Goal: Information Seeking & Learning: Learn about a topic

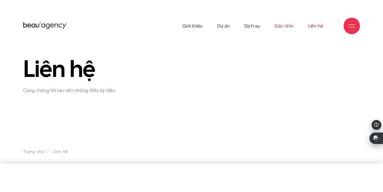
click at [281, 30] on link "Góc nhìn" at bounding box center [284, 26] width 19 height 30
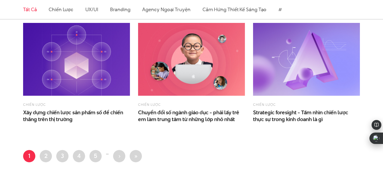
scroll to position [804, 0]
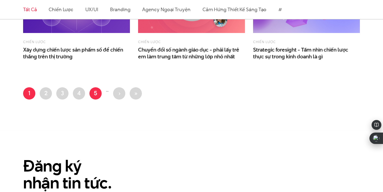
click at [95, 94] on link "Trang 5" at bounding box center [96, 93] width 12 height 12
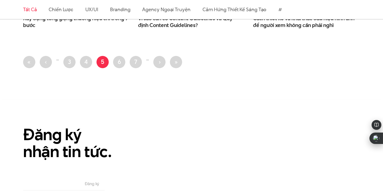
scroll to position [805, 0]
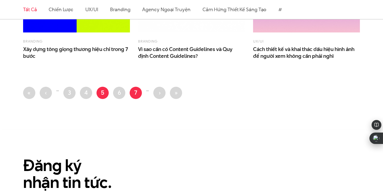
click at [135, 95] on link "Trang 7" at bounding box center [136, 93] width 12 height 12
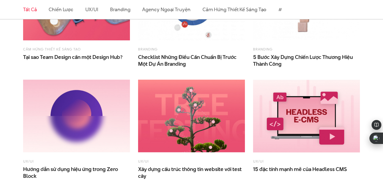
scroll to position [732, 0]
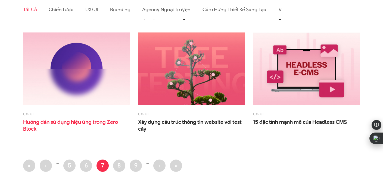
click at [80, 123] on span "Hướng dẫn sử dụng hiệu ứng trong Zero Block" at bounding box center [76, 125] width 107 height 14
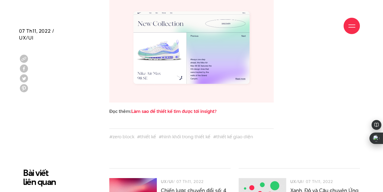
scroll to position [1591, 0]
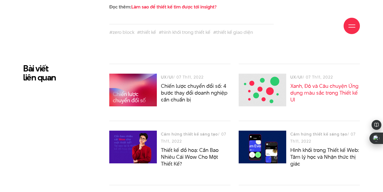
click at [331, 87] on link "Xanh, Đỏ và Câu chuyện Ứng dụng màu sắc trong Thiết kế UI" at bounding box center [325, 92] width 68 height 21
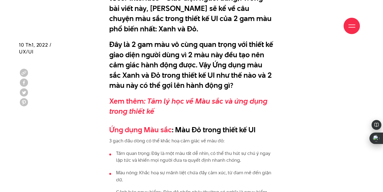
scroll to position [407, 0]
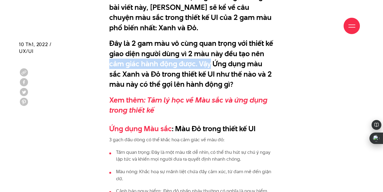
drag, startPoint x: 209, startPoint y: 60, endPoint x: 273, endPoint y: 58, distance: 63.4
click at [273, 58] on p "Đây là 2 gam màu vô cùng quan trọng với thiết kế giao diện người dùng vì 2 màu …" at bounding box center [191, 63] width 165 height 51
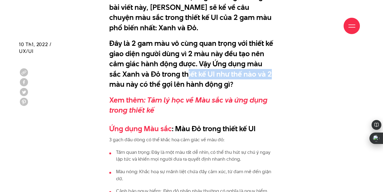
drag, startPoint x: 173, startPoint y: 73, endPoint x: 256, endPoint y: 72, distance: 83.3
click at [256, 72] on p "Đây là 2 gam màu vô cùng quan trọng với thiết kế giao diện người dùng vì 2 màu …" at bounding box center [191, 63] width 165 height 51
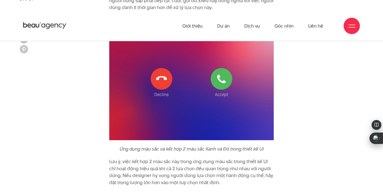
scroll to position [1722, 0]
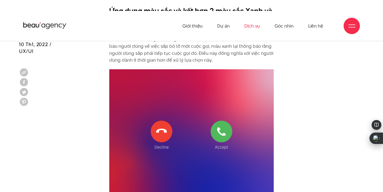
click at [258, 26] on link "Dịch vụ" at bounding box center [253, 26] width 16 height 30
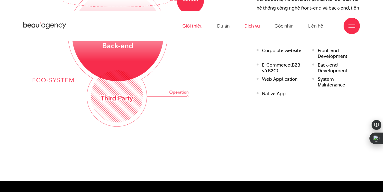
scroll to position [782, 0]
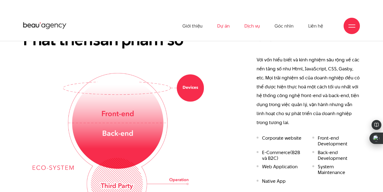
click at [225, 27] on link "Dự án" at bounding box center [223, 26] width 13 height 30
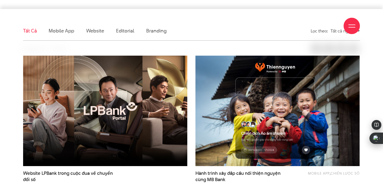
scroll to position [157, 0]
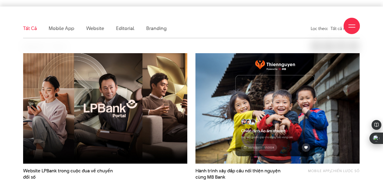
click at [161, 30] on div "Giới thiệu Dự án Dịch vụ Góc nhìn Liên hệ" at bounding box center [191, 26] width 337 height 30
click at [155, 28] on div "Giới thiệu Dự án Dịch vụ Góc nhìn Liên hệ" at bounding box center [191, 26] width 337 height 30
click at [152, 29] on div "Giới thiệu Dự án Dịch vụ Góc nhìn Liên hệ" at bounding box center [191, 26] width 337 height 30
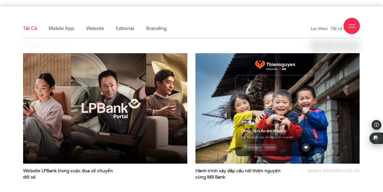
scroll to position [73, 0]
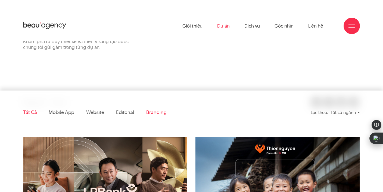
click at [155, 113] on link "Branding" at bounding box center [156, 112] width 20 height 7
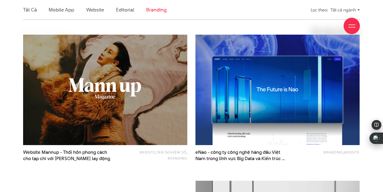
scroll to position [176, 0]
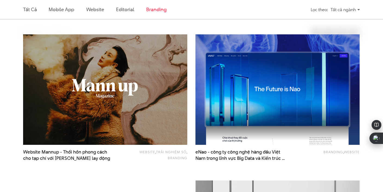
click at [276, 93] on img at bounding box center [277, 89] width 181 height 121
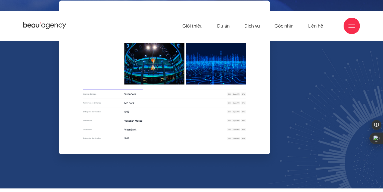
scroll to position [2196, 0]
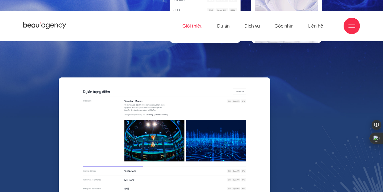
click at [194, 26] on link "Giới thiệu" at bounding box center [193, 26] width 20 height 30
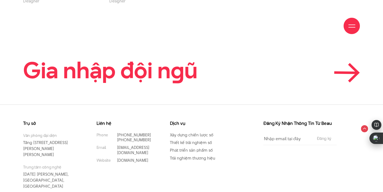
scroll to position [1888, 0]
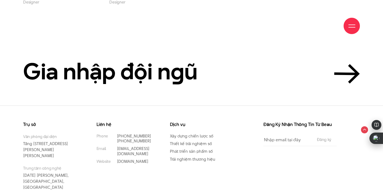
click at [361, 59] on div "Gia nhập đội n g ũ" at bounding box center [191, 71] width 383 height 24
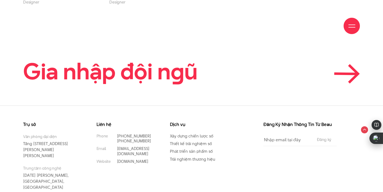
click at [349, 73] on icon at bounding box center [346, 73] width 21 height 0
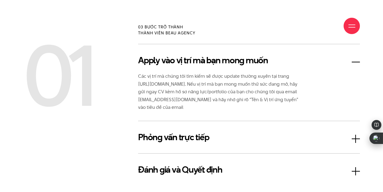
scroll to position [908, 0]
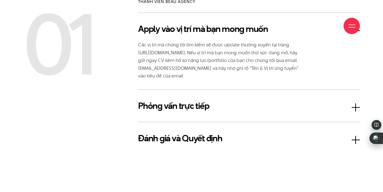
click at [358, 107] on h3 "Phỏng vấn trực tiếp" at bounding box center [249, 105] width 222 height 13
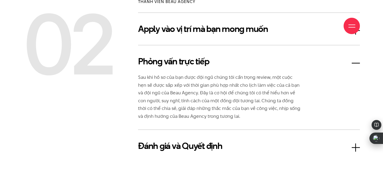
click at [356, 63] on h3 "Phỏng vấn trực tiếp" at bounding box center [249, 61] width 222 height 13
click at [355, 148] on h3 "Đánh giá và Quyết định" at bounding box center [249, 145] width 222 height 13
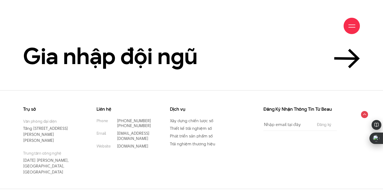
scroll to position [1356, 0]
